Goal: Understand process/instructions

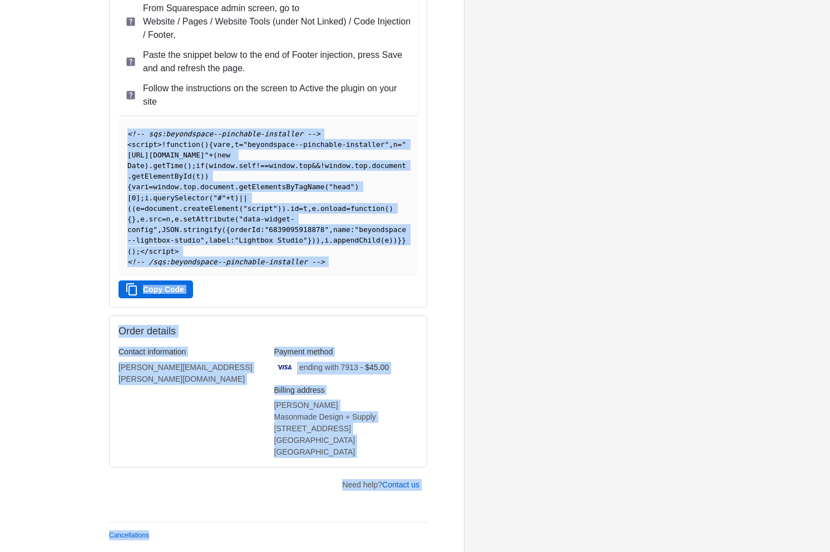
drag, startPoint x: 127, startPoint y: 358, endPoint x: 376, endPoint y: 474, distance: 274.5
click at [397, 531] on div "Beyondspace Thank you for your purchase! Order #2378 Thank you, [PERSON_NAME]! …" at bounding box center [286, 164] width 355 height 776
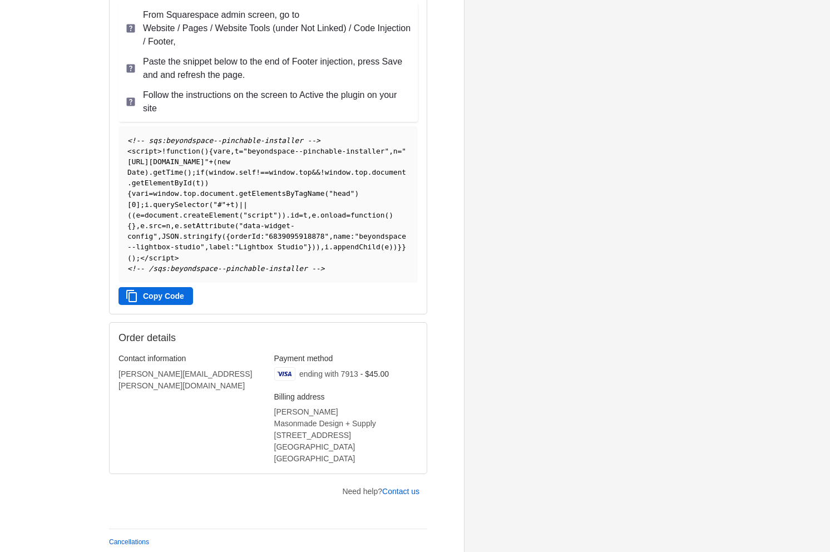
click at [295, 240] on pre "<!-- sqs:beyondspace--pinchable-installer --> < script > ! function ( ) { var e…" at bounding box center [268, 204] width 299 height 156
click at [295, 240] on pre "<!-- sqs:beyondspace--pinchable-installer --> < script > ! function ( ) { var e…" at bounding box center [268, 203] width 299 height 156
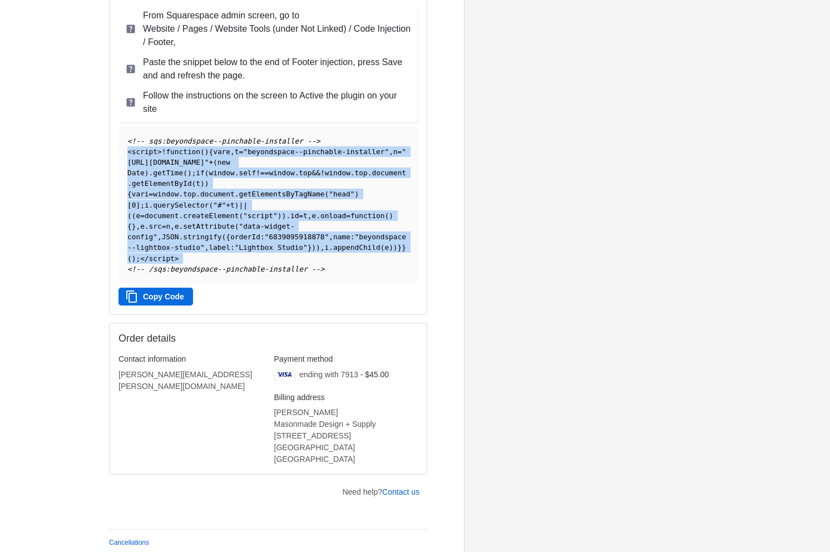
click at [295, 240] on pre "<!-- sqs:beyondspace--pinchable-installer --> < script > ! function ( ) { var e…" at bounding box center [268, 205] width 299 height 156
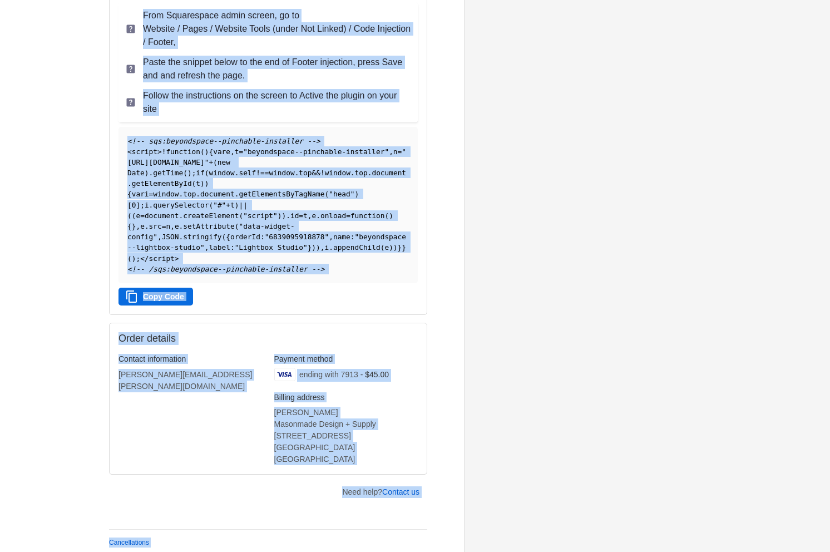
drag, startPoint x: 327, startPoint y: 274, endPoint x: 292, endPoint y: 288, distance: 37.7
click at [327, 274] on pre "<!-- sqs:beyondspace--pinchable-installer --> < script > ! function ( ) { var e…" at bounding box center [268, 205] width 299 height 156
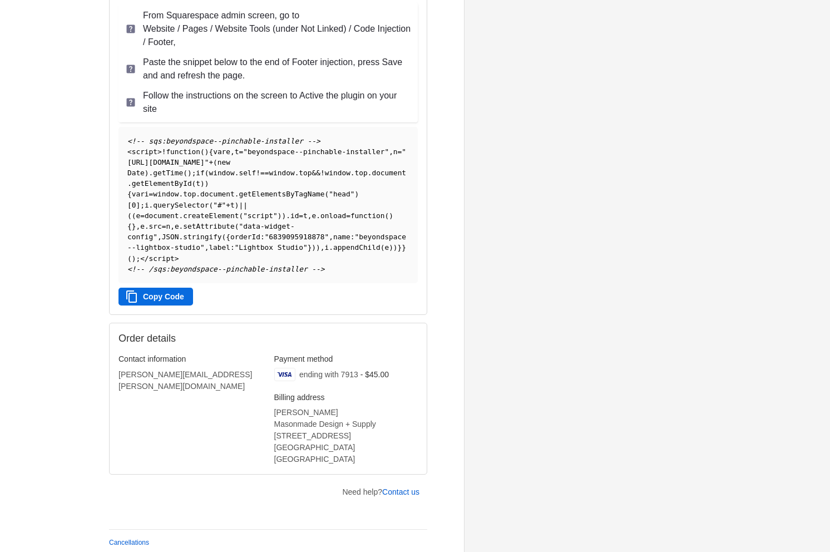
click at [164, 305] on button "Copy Code" at bounding box center [156, 297] width 75 height 18
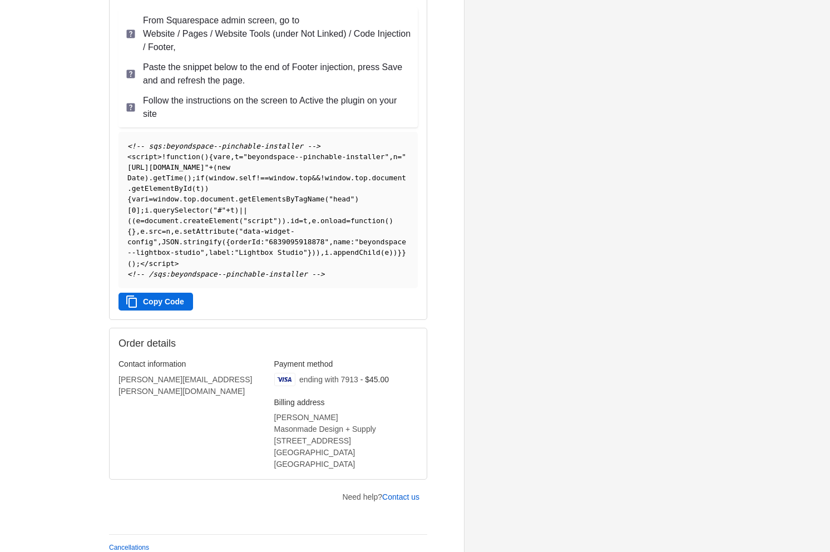
scroll to position [211, 0]
click at [166, 312] on button "Copy Code" at bounding box center [156, 303] width 75 height 18
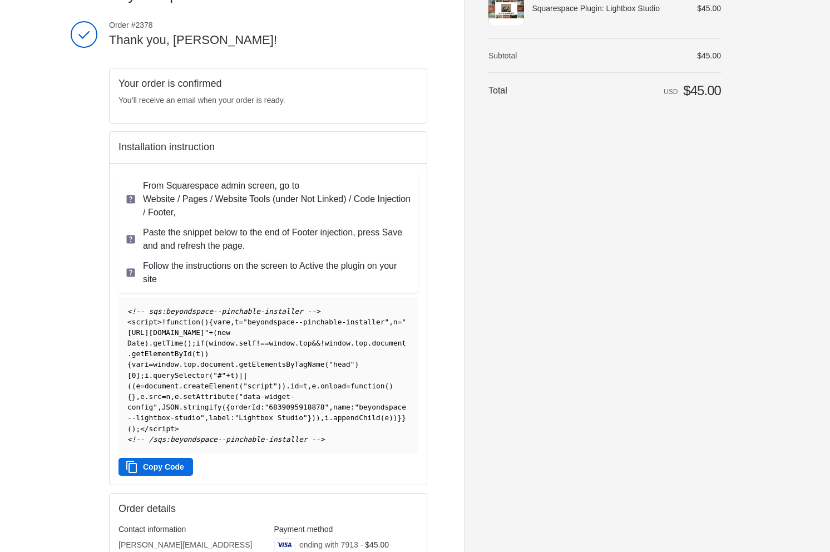
scroll to position [87, 0]
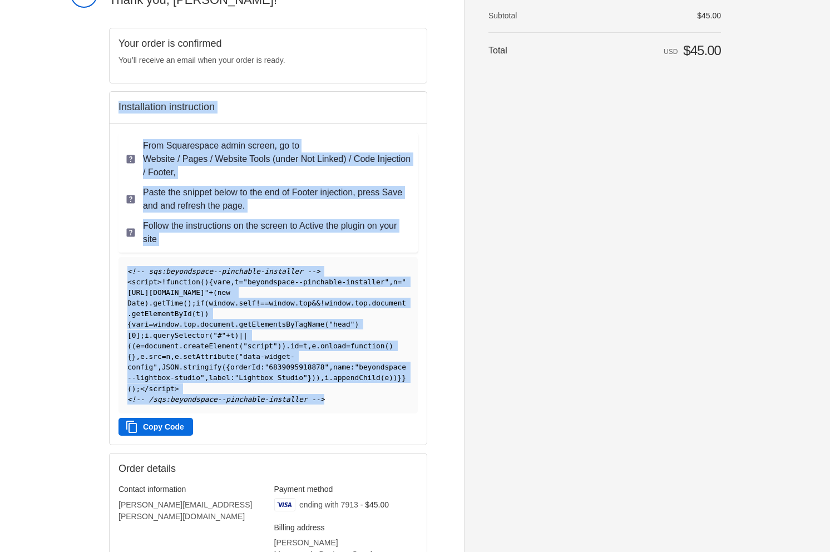
drag, startPoint x: 116, startPoint y: 106, endPoint x: 383, endPoint y: 453, distance: 437.6
click at [383, 445] on div "Installation instruction From Squarespace admin screen, go to Website / Pages /…" at bounding box center [268, 268] width 318 height 354
copy div "Installation instruction From Squarespace admin screen, go to Website / Pages /…"
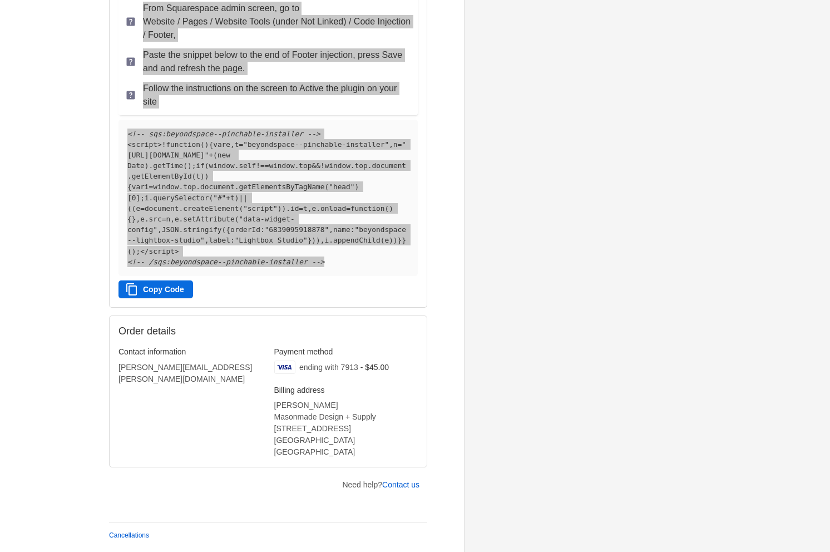
scroll to position [0, 0]
